Goal: Task Accomplishment & Management: Manage account settings

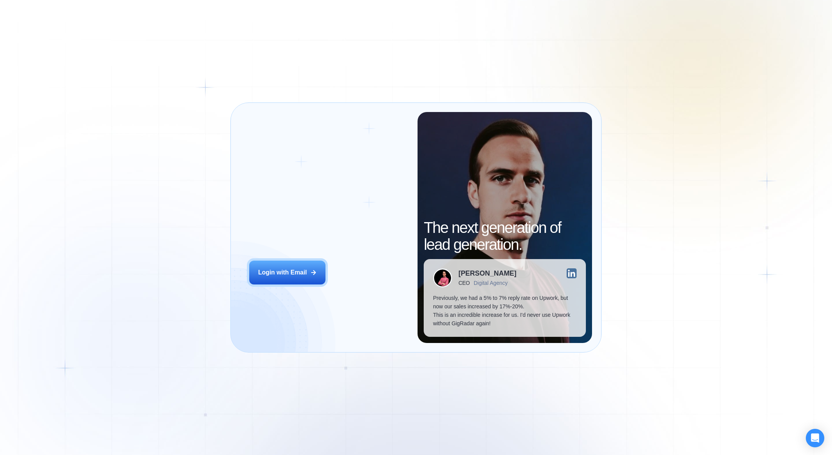
click at [317, 259] on div "Login ‍ Welcome to GigRadar. AI Business Manager for Agencies Login with Email" at bounding box center [329, 227] width 178 height 231
click at [293, 270] on div "Login with Email" at bounding box center [282, 272] width 49 height 8
click at [276, 275] on div "Login with Email" at bounding box center [282, 272] width 49 height 8
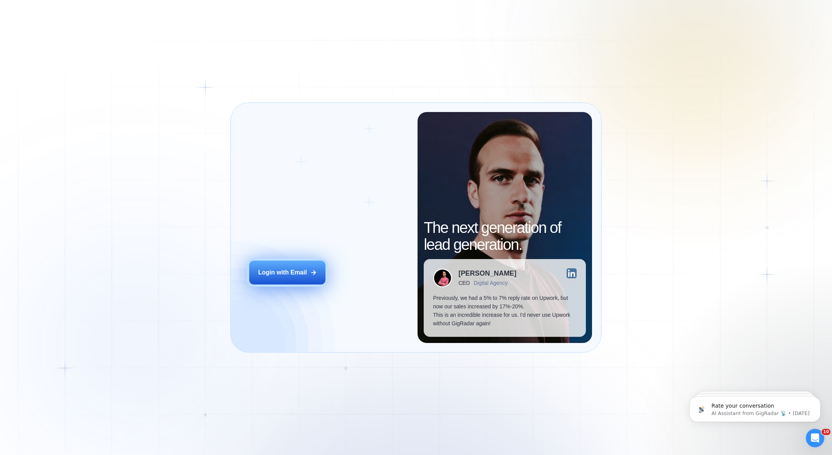
click at [297, 273] on div "Login with Email" at bounding box center [282, 272] width 49 height 8
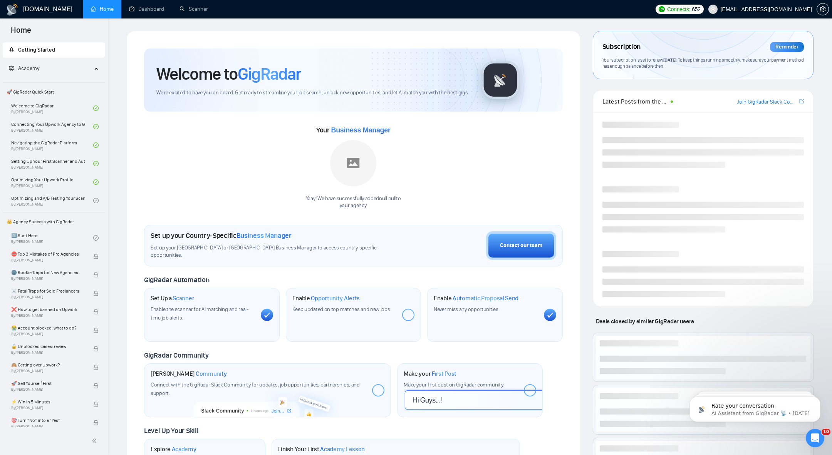
click at [153, 20] on div "[DOMAIN_NAME] Home Dashboard Scanner Connects: 652 [EMAIL_ADDRESS][DOMAIN_NAME]…" at bounding box center [470, 326] width 724 height 652
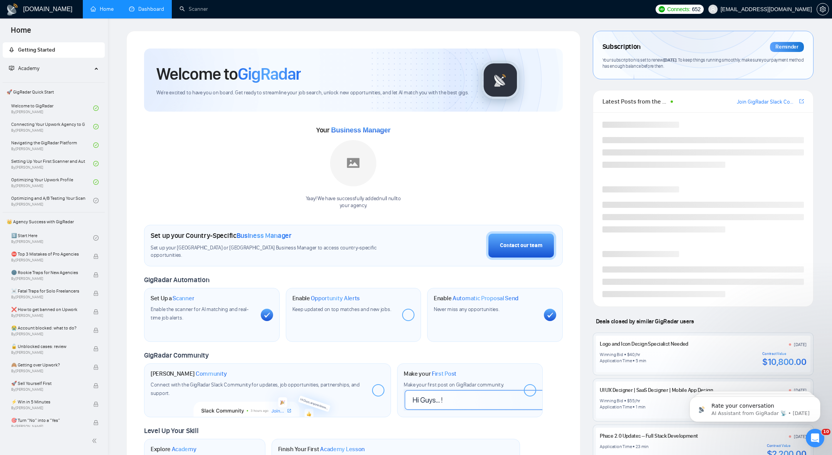
click at [143, 10] on link "Dashboard" at bounding box center [146, 9] width 35 height 7
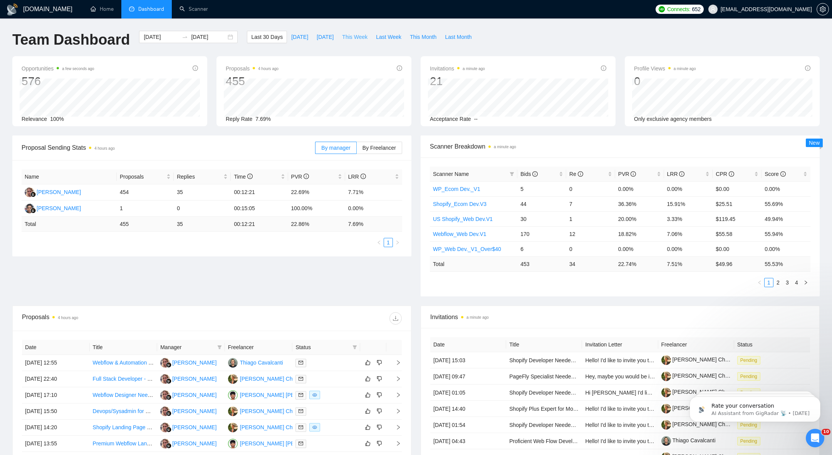
click at [365, 37] on span "This Week" at bounding box center [354, 37] width 25 height 8
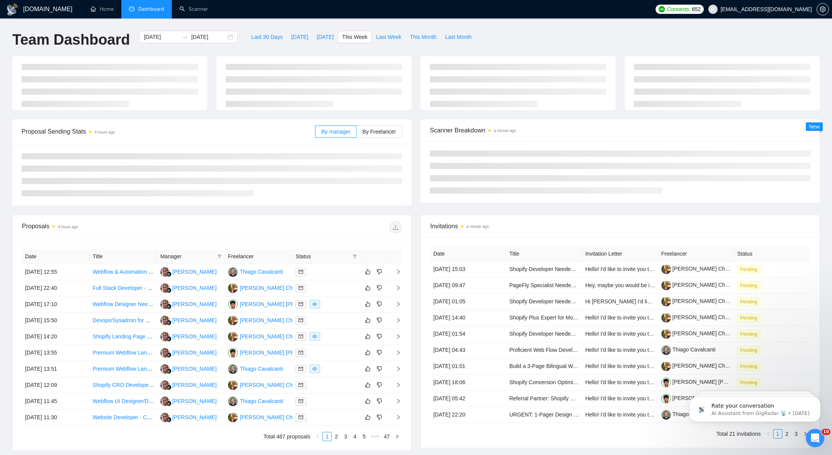
type input "[DATE]"
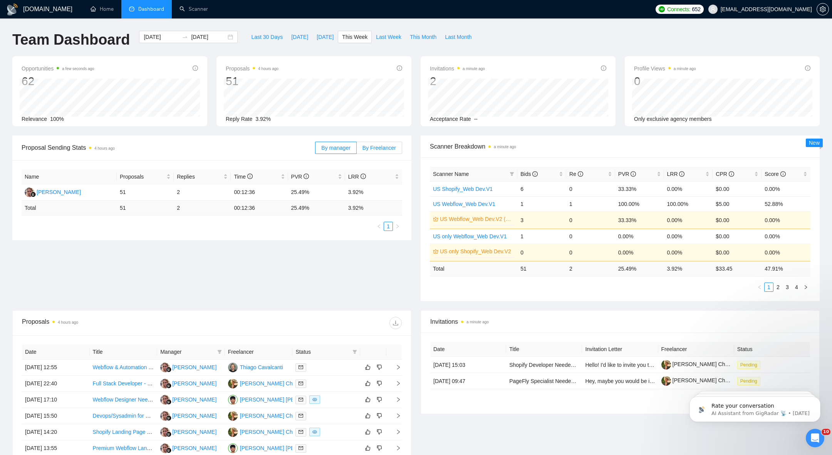
click at [374, 150] on span "By Freelancer" at bounding box center [378, 148] width 33 height 6
click at [357, 150] on input "By Freelancer" at bounding box center [357, 150] width 0 height 0
